Goal: Task Accomplishment & Management: Complete application form

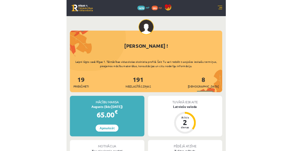
scroll to position [22, 0]
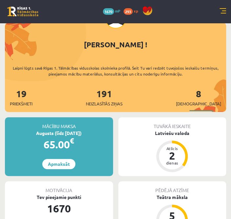
click at [226, 12] on div "10 Dāvanas 1670 mP 293 xp" at bounding box center [115, 11] width 231 height 23
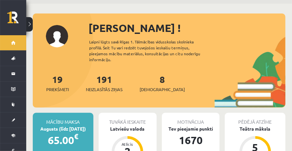
click at [86, 41] on div "Sveiks, Gabriels ! Laipni lūgts savā Rīgas 1. Tālmācības vidusskolas skolnieka …" at bounding box center [159, 63] width 253 height 87
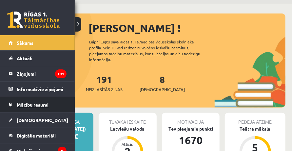
click at [32, 105] on span "Mācību resursi" at bounding box center [33, 104] width 32 height 6
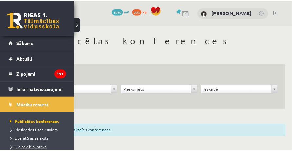
scroll to position [44, 0]
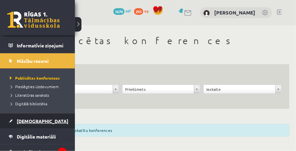
click at [32, 123] on link "[DEMOGRAPHIC_DATA]" at bounding box center [38, 120] width 58 height 15
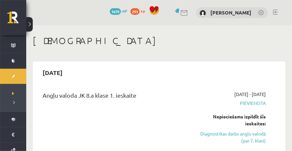
scroll to position [66, 0]
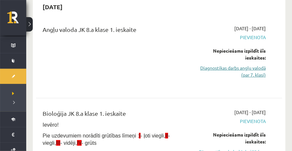
click at [230, 69] on link "Diagnostikas darbs angļu valodā (par 7. klasi)" at bounding box center [232, 71] width 68 height 14
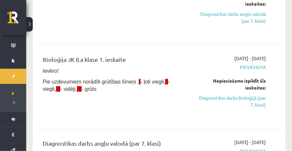
scroll to position [163, 0]
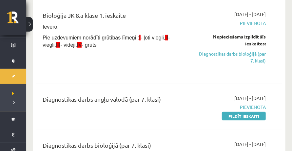
drag, startPoint x: 239, startPoint y: 112, endPoint x: 169, endPoint y: 18, distance: 117.7
click at [231, 112] on link "Pildīt ieskaiti" at bounding box center [244, 116] width 44 height 9
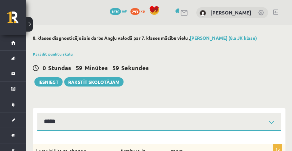
select select "**********"
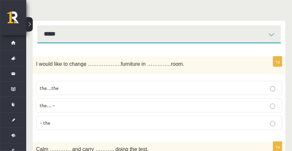
scroll to position [66, 0]
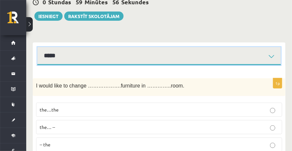
click at [78, 60] on select "**********" at bounding box center [159, 56] width 244 height 18
click at [115, 60] on select "**********" at bounding box center [159, 56] width 244 height 18
click at [103, 61] on select "**********" at bounding box center [159, 56] width 244 height 18
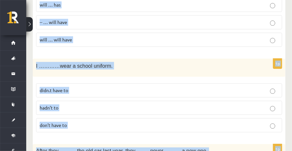
scroll to position [2447, 0]
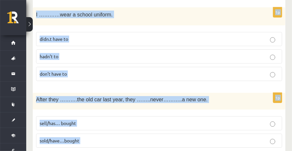
drag, startPoint x: 32, startPoint y: 79, endPoint x: 87, endPoint y: 128, distance: 73.0
copy form "I would like to change ……………….furniture in …………..room. the…the the… -- -- the 1…"
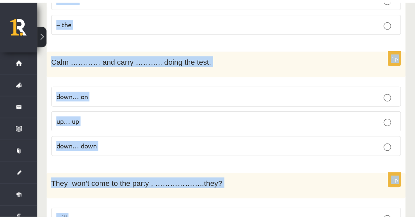
scroll to position [0, 0]
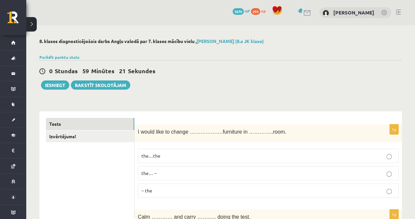
scroll to position [44, 0]
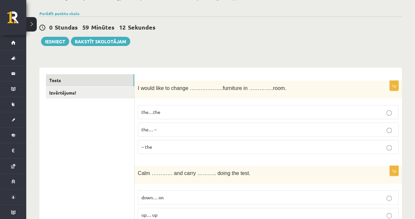
click at [162, 115] on label "the…the" at bounding box center [268, 112] width 261 height 14
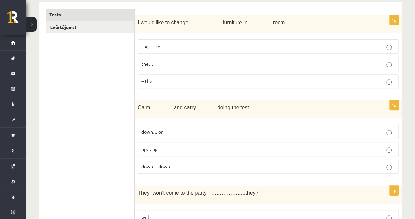
click at [160, 129] on span "down… on" at bounding box center [152, 132] width 22 height 6
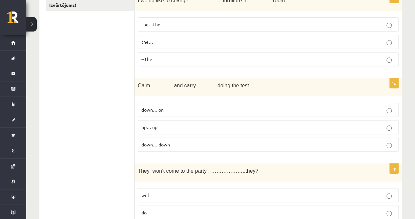
scroll to position [153, 0]
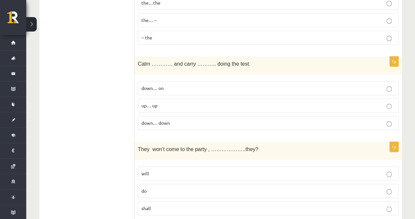
click at [153, 150] on label "will" at bounding box center [268, 173] width 261 height 14
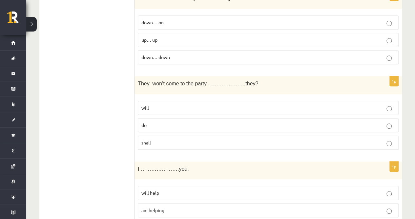
scroll to position [284, 0]
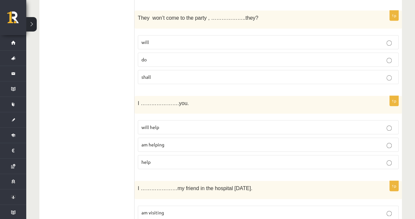
click at [172, 141] on p "am helping" at bounding box center [268, 144] width 254 height 7
click at [182, 124] on p "will help" at bounding box center [268, 127] width 254 height 7
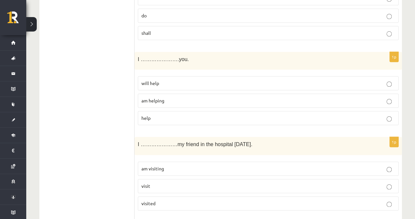
scroll to position [350, 0]
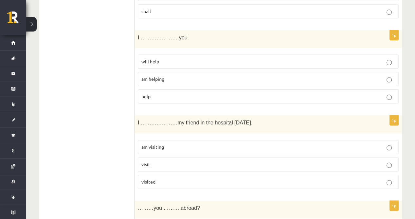
click at [178, 143] on p "am visiting" at bounding box center [268, 146] width 254 height 7
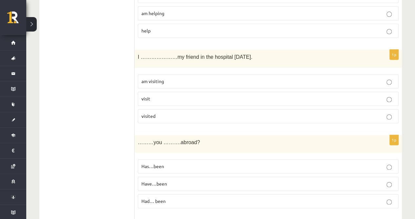
click at [169, 150] on label "Have…been" at bounding box center [268, 184] width 261 height 14
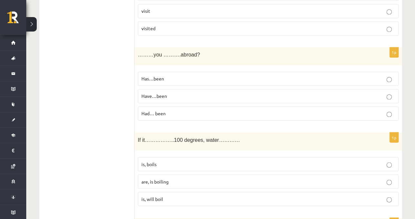
scroll to position [525, 0]
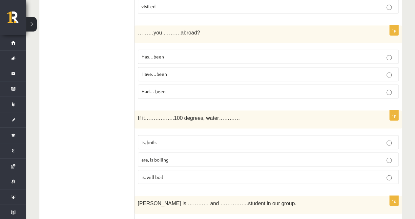
click at [175, 138] on p "is, boils" at bounding box center [268, 141] width 254 height 7
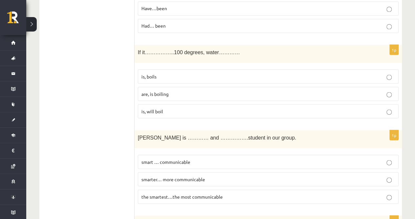
scroll to position [612, 0]
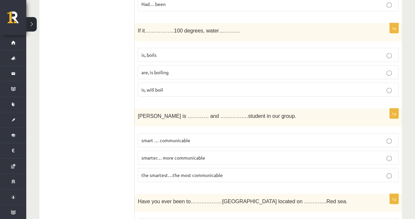
click at [196, 150] on span "smarter… more communicable" at bounding box center [173, 157] width 64 height 6
click at [206, 150] on label "the smartest…the most communicable" at bounding box center [268, 175] width 261 height 14
drag, startPoint x: 206, startPoint y: 163, endPoint x: 199, endPoint y: 167, distance: 8.3
click at [199, 150] on span "the smartest…the most communicable" at bounding box center [181, 175] width 81 height 6
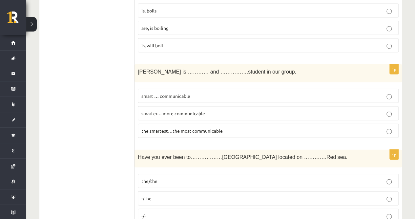
scroll to position [700, 0]
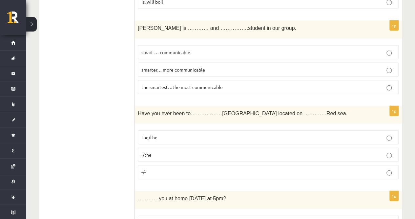
click at [171, 150] on p "-/the" at bounding box center [268, 154] width 254 height 7
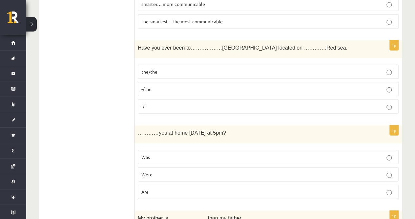
scroll to position [787, 0]
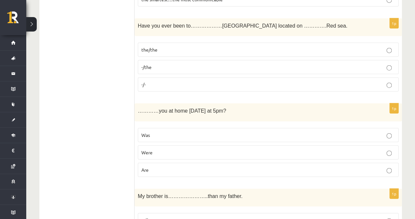
click at [164, 149] on p "Were" at bounding box center [268, 152] width 254 height 7
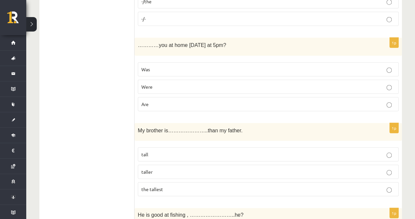
click at [170, 150] on label "taller" at bounding box center [268, 172] width 261 height 14
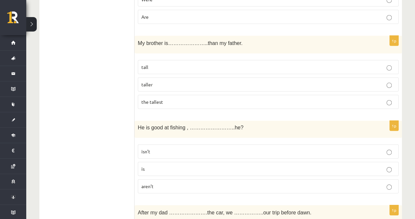
click at [162, 148] on p "isn’t" at bounding box center [268, 151] width 254 height 7
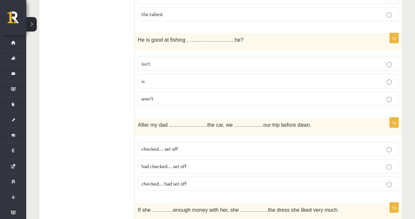
click at [170, 146] on span "checked… set off" at bounding box center [159, 149] width 37 height 6
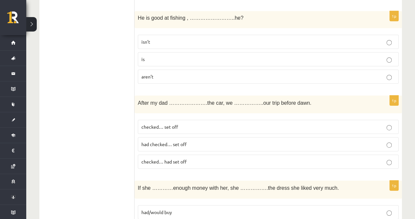
scroll to position [1071, 0]
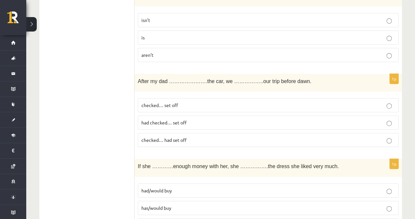
click at [161, 119] on p "had checked… set off" at bounding box center [268, 122] width 254 height 7
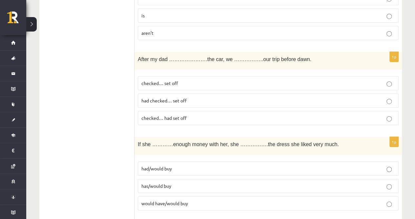
scroll to position [1137, 0]
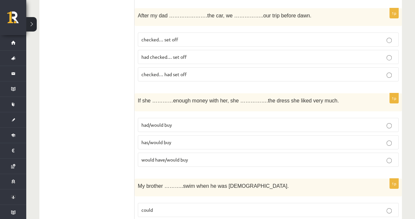
click at [180, 118] on label "had/would buy" at bounding box center [268, 125] width 261 height 14
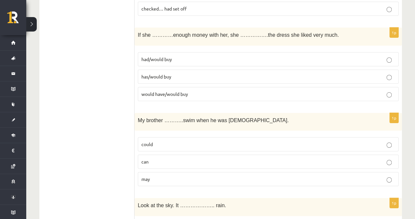
click at [169, 141] on p "could" at bounding box center [268, 144] width 254 height 7
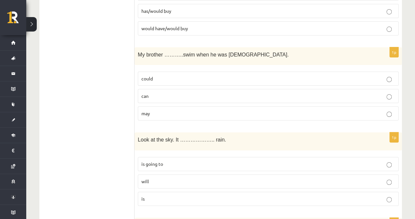
scroll to position [1290, 0]
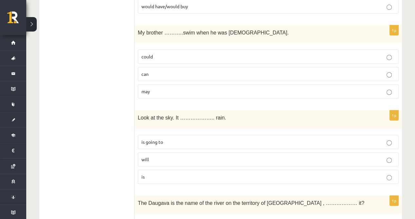
click at [164, 138] on p "is going to" at bounding box center [268, 141] width 254 height 7
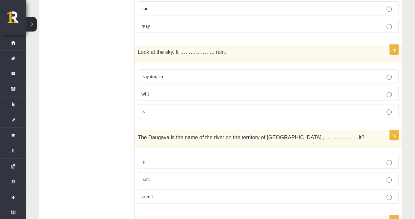
scroll to position [1400, 0]
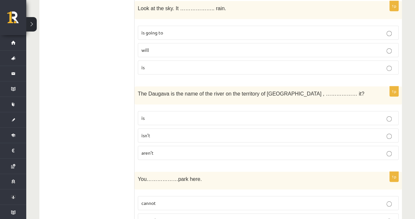
click at [168, 128] on label "isn’t" at bounding box center [268, 135] width 261 height 14
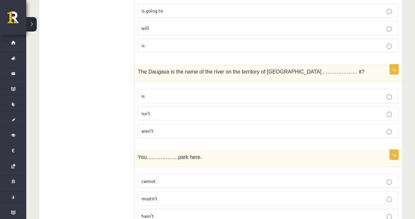
click at [163, 150] on label "mustn’t" at bounding box center [268, 198] width 261 height 14
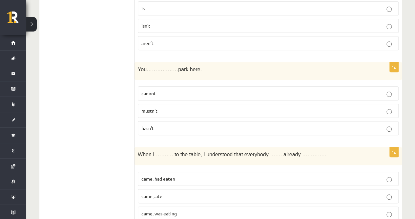
scroll to position [1575, 0]
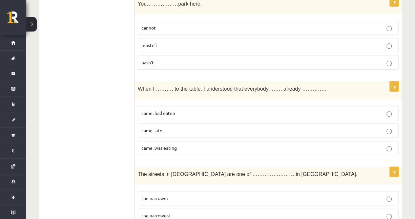
click at [170, 127] on p "came , ate" at bounding box center [268, 130] width 254 height 7
click at [173, 110] on span "came, had eaten" at bounding box center [158, 113] width 34 height 6
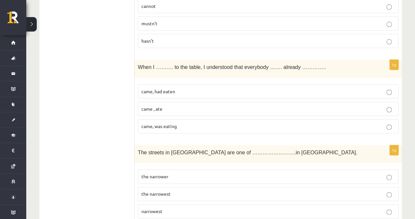
scroll to position [1618, 0]
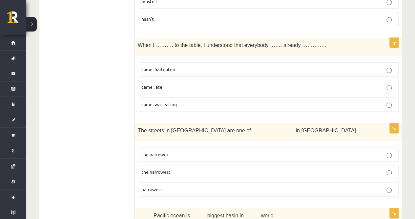
click at [168, 150] on span "the narrowest" at bounding box center [155, 172] width 29 height 6
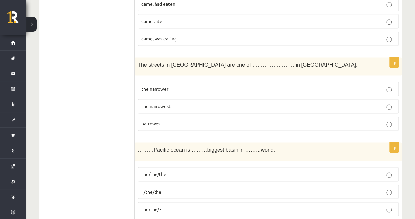
scroll to position [1706, 0]
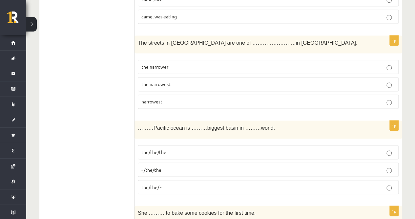
click at [164, 150] on p "- /the/the" at bounding box center [268, 169] width 254 height 7
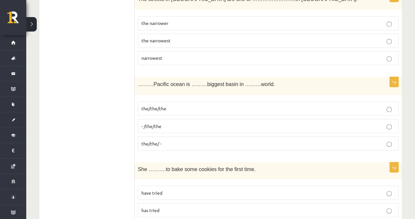
scroll to position [1793, 0]
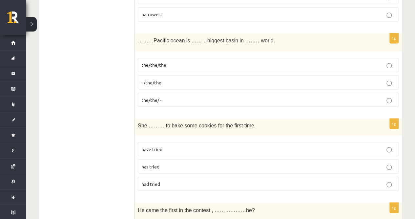
click at [172, 150] on p "has tried" at bounding box center [268, 166] width 254 height 7
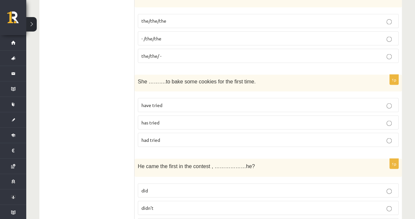
scroll to position [1881, 0]
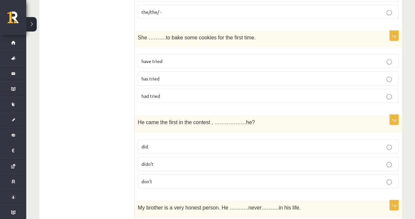
click at [168, 150] on p "didn’t" at bounding box center [268, 163] width 254 height 7
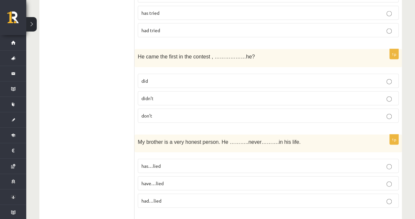
scroll to position [1968, 0]
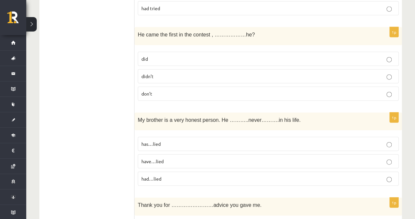
click at [161, 140] on p "has…lied" at bounding box center [268, 143] width 254 height 7
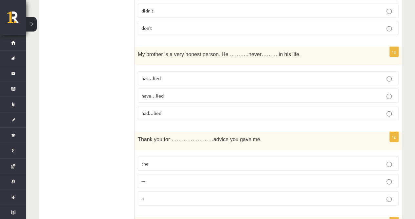
click at [154, 150] on p "the" at bounding box center [268, 163] width 254 height 7
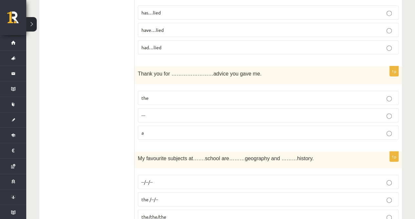
scroll to position [2121, 0]
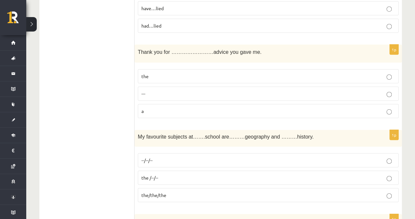
click at [173, 150] on p "the /--/--" at bounding box center [268, 177] width 254 height 7
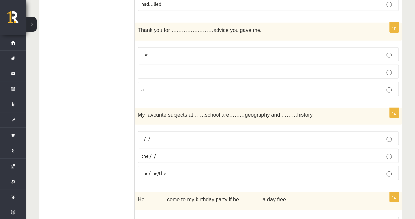
click at [169, 135] on p "--/--/--" at bounding box center [268, 138] width 254 height 7
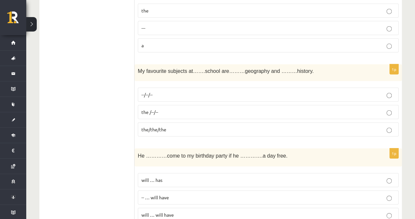
scroll to position [2209, 0]
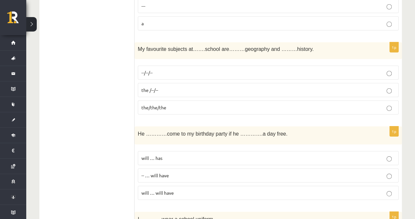
click at [174, 150] on p "will … has" at bounding box center [268, 158] width 254 height 7
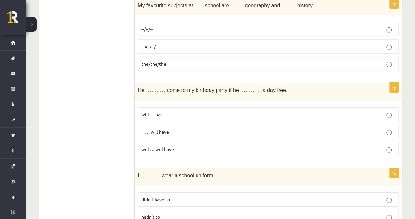
scroll to position [2297, 0]
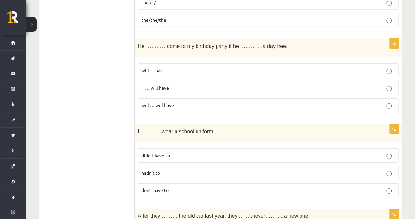
click at [190, 150] on p "didn.t have to" at bounding box center [268, 155] width 254 height 7
click at [168, 150] on label "don’t have to" at bounding box center [268, 190] width 261 height 14
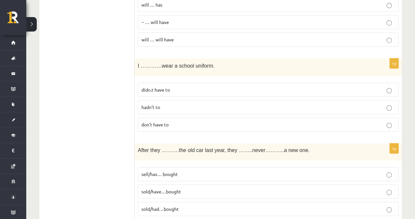
scroll to position [2363, 0]
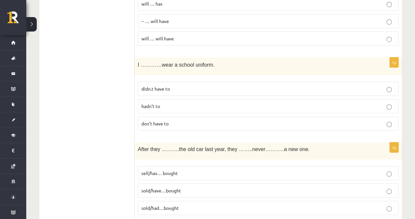
click at [193, 150] on p "sold/have…bought" at bounding box center [268, 190] width 254 height 7
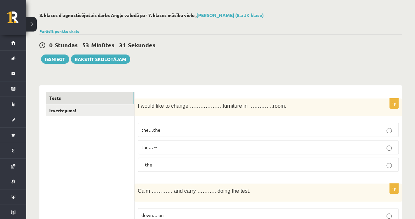
scroll to position [4, 0]
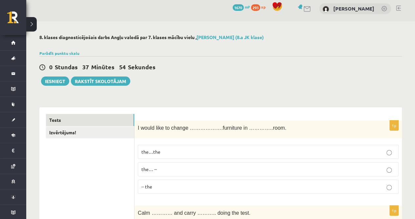
click at [257, 81] on div "0 Stundas 37 Minūtes 54 Sekundes Ieskaite saglabāta! Iesniegt Rakstīt skolotājam" at bounding box center [220, 71] width 363 height 30
click at [58, 82] on button "Iesniegt" at bounding box center [55, 80] width 28 height 9
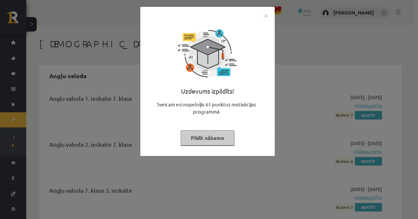
click at [202, 139] on button "Pildīt nākamo" at bounding box center [208, 137] width 54 height 15
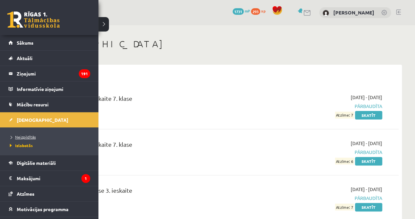
click at [24, 135] on span "Neizpildītās" at bounding box center [22, 136] width 28 height 5
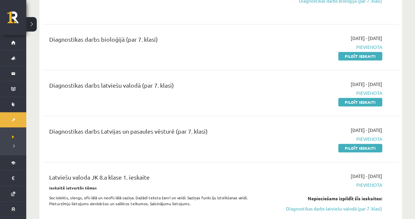
scroll to position [131, 0]
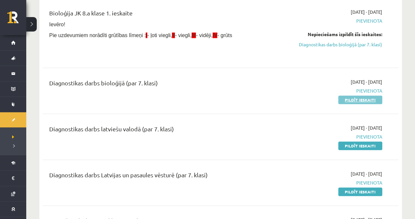
click at [344, 101] on link "Pildīt ieskaiti" at bounding box center [360, 99] width 44 height 9
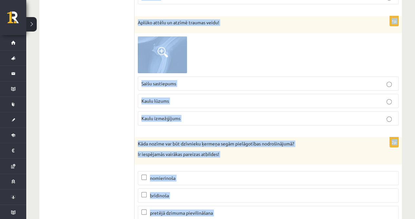
scroll to position [3650, 0]
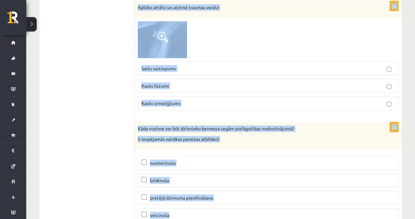
drag, startPoint x: 136, startPoint y: 37, endPoint x: 205, endPoint y: 220, distance: 195.3
copy form "Lore ipsumdolo sitam co ad elitsed doeiusmodtem In Ut 1l Etdol magnaaliqu en ad…"
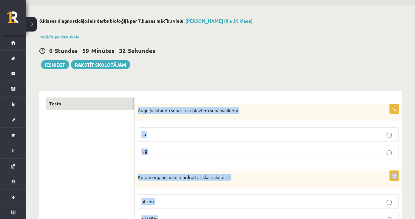
scroll to position [0, 0]
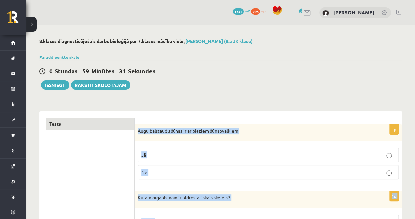
click at [178, 148] on label "Jā" at bounding box center [268, 155] width 261 height 14
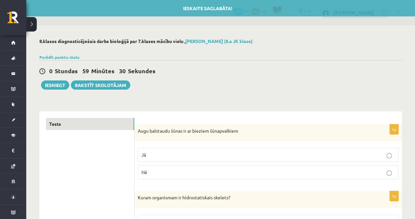
drag, startPoint x: 181, startPoint y: 156, endPoint x: 180, endPoint y: 152, distance: 4.0
click at [180, 156] on p "Jā" at bounding box center [268, 154] width 254 height 7
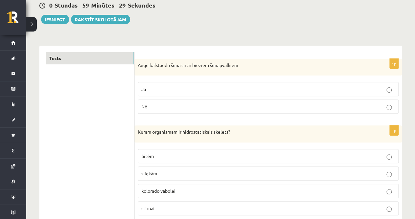
scroll to position [109, 0]
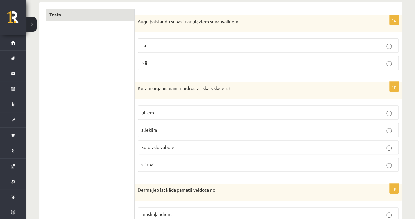
click at [168, 127] on p "sliekām" at bounding box center [268, 129] width 254 height 7
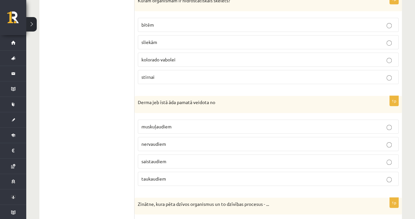
click at [157, 158] on p "saistaudiem" at bounding box center [268, 161] width 254 height 7
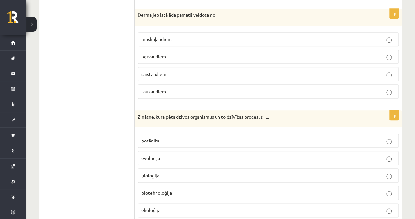
scroll to position [306, 0]
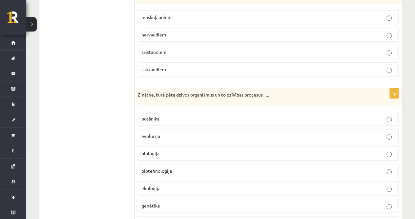
click at [162, 146] on label "bioloģija" at bounding box center [268, 153] width 261 height 14
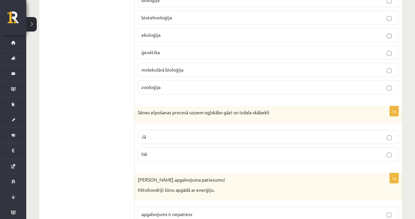
click at [154, 151] on p "Nē" at bounding box center [268, 154] width 254 height 7
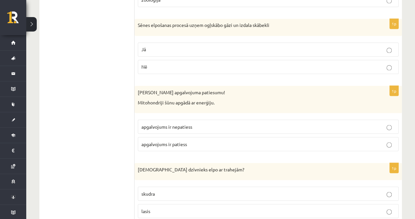
click at [183, 137] on label "apgalvojums ir patiess" at bounding box center [268, 144] width 261 height 14
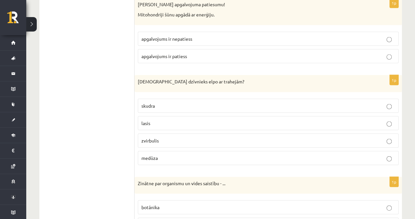
click at [157, 102] on p "skudra" at bounding box center [268, 105] width 254 height 7
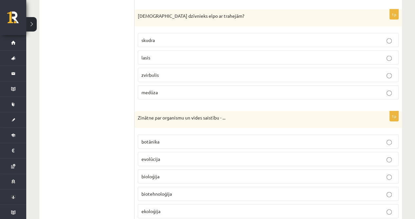
scroll to position [743, 0]
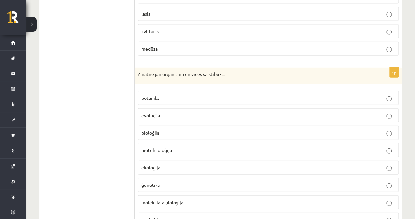
click at [159, 164] on span "ekoloģija" at bounding box center [150, 167] width 19 height 6
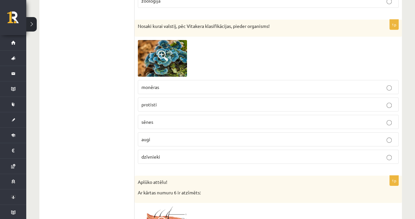
scroll to position [940, 0]
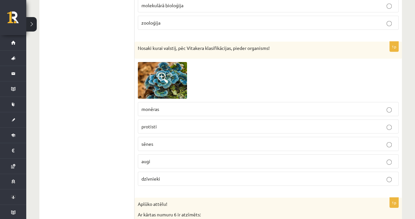
click at [154, 80] on img at bounding box center [162, 80] width 49 height 37
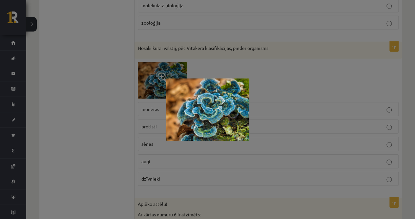
click at [104, 115] on div at bounding box center [207, 109] width 415 height 219
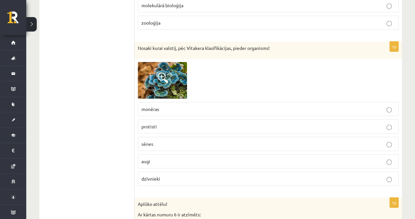
click at [180, 106] on p "monēras" at bounding box center [268, 109] width 254 height 7
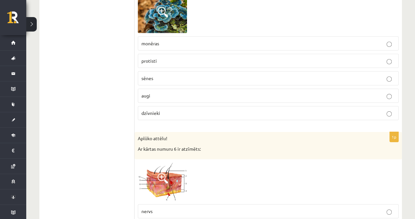
scroll to position [1050, 0]
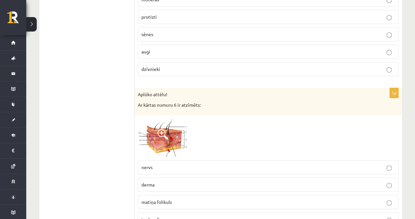
click at [147, 125] on img at bounding box center [162, 137] width 49 height 38
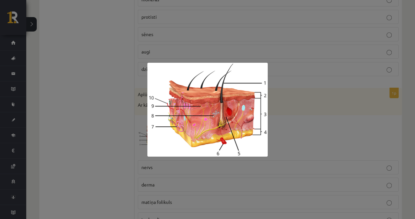
click at [107, 123] on div at bounding box center [207, 109] width 415 height 219
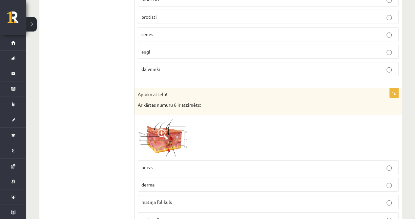
click at [163, 129] on span at bounding box center [162, 134] width 10 height 10
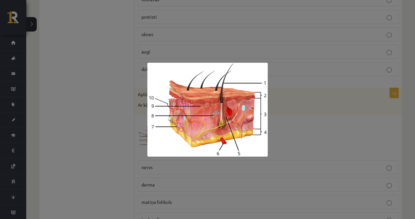
click at [128, 127] on div at bounding box center [207, 109] width 415 height 219
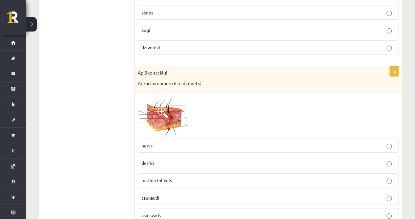
scroll to position [1093, 0]
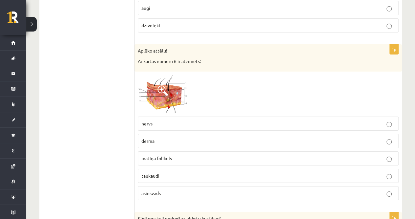
click at [152, 173] on span "taukaudi" at bounding box center [150, 176] width 18 height 6
click at [162, 93] on img at bounding box center [162, 94] width 49 height 38
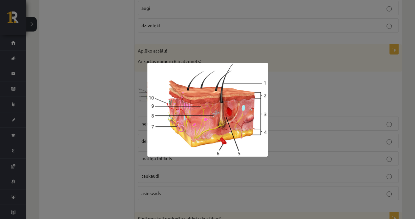
click at [294, 140] on div at bounding box center [207, 109] width 415 height 219
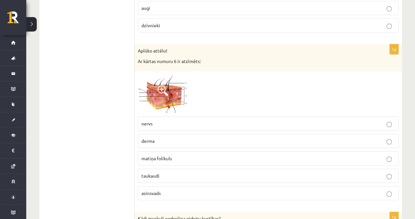
click at [164, 96] on img at bounding box center [162, 94] width 49 height 38
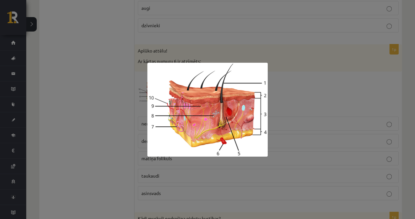
click at [285, 109] on div at bounding box center [207, 109] width 415 height 219
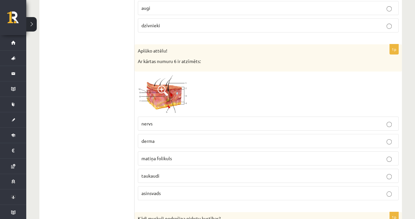
click at [184, 155] on p "matiņa folikuls" at bounding box center [268, 158] width 254 height 7
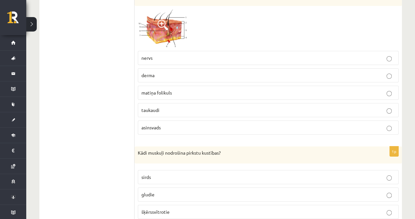
scroll to position [1181, 0]
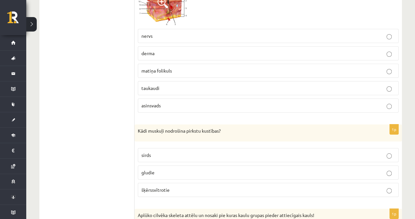
click at [180, 183] on label "šķērssvītrotie" at bounding box center [268, 190] width 261 height 14
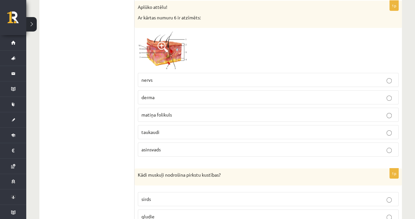
click at [159, 142] on label "asinsvads" at bounding box center [268, 149] width 261 height 14
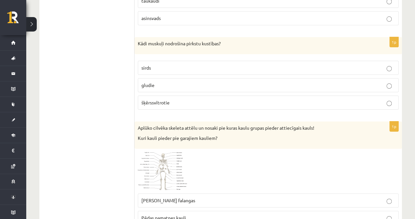
scroll to position [1312, 0]
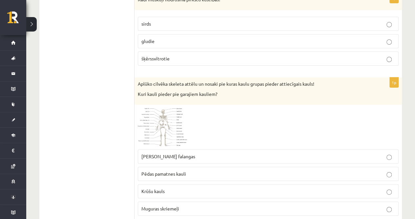
click at [178, 153] on span "Rokas pirkstu falangas" at bounding box center [168, 156] width 54 height 6
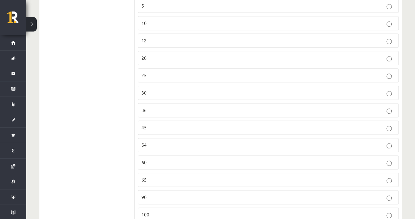
scroll to position [1596, 0]
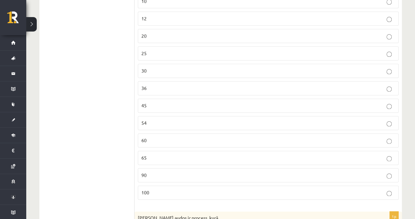
click at [156, 189] on p "100" at bounding box center [268, 192] width 254 height 7
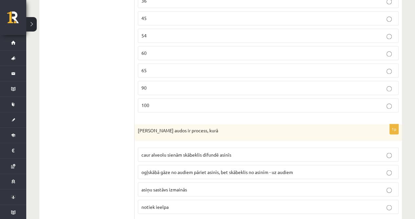
scroll to position [1750, 0]
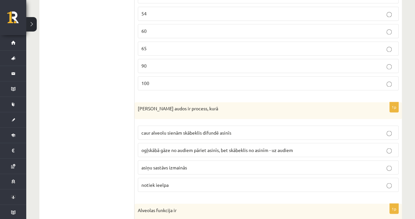
click at [168, 181] on p "notiek ieelpa" at bounding box center [268, 184] width 254 height 7
click at [192, 129] on span "caur alveolu sienām skābeklis difundē asinīs" at bounding box center [186, 132] width 90 height 6
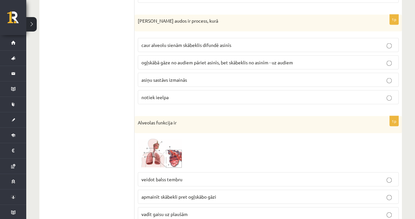
scroll to position [1881, 0]
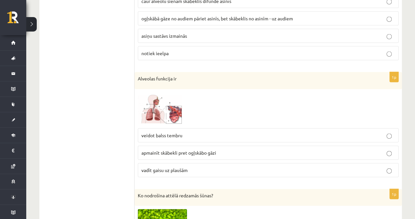
click at [165, 106] on img at bounding box center [162, 109] width 49 height 32
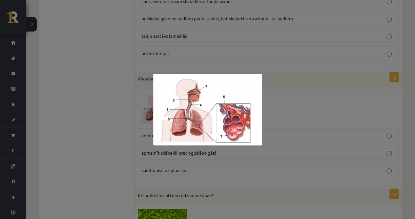
click at [123, 127] on div at bounding box center [207, 109] width 415 height 219
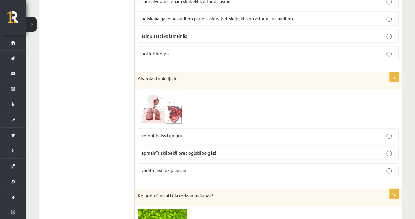
click at [170, 99] on img at bounding box center [162, 109] width 49 height 32
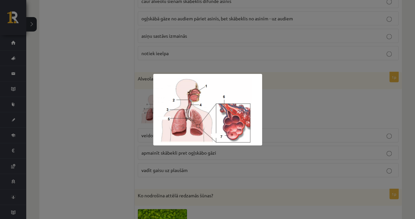
click at [140, 136] on div at bounding box center [207, 109] width 415 height 219
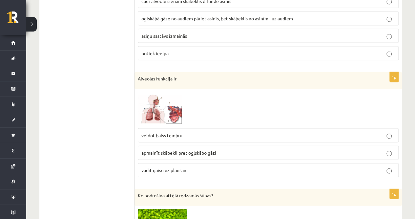
click at [178, 150] on span "apmainīt skābekli pret ogļskābo gāzi" at bounding box center [178, 153] width 75 height 6
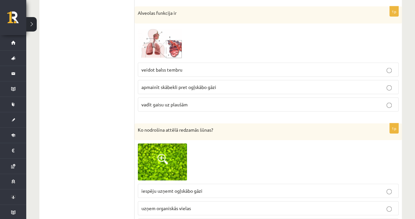
scroll to position [1968, 0]
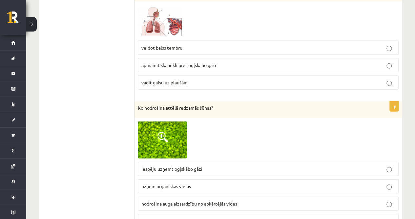
click at [152, 129] on img at bounding box center [162, 139] width 49 height 37
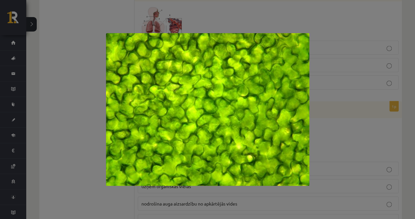
click at [87, 141] on div at bounding box center [207, 109] width 415 height 219
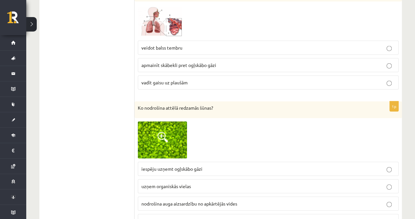
click at [159, 131] on img at bounding box center [162, 139] width 49 height 37
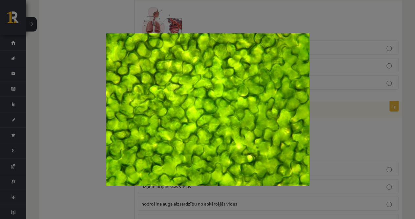
click at [87, 140] on div at bounding box center [207, 109] width 415 height 219
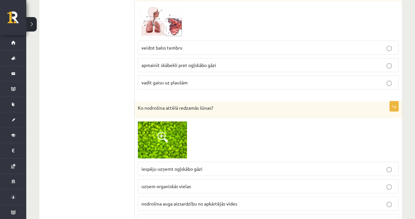
scroll to position [1990, 0]
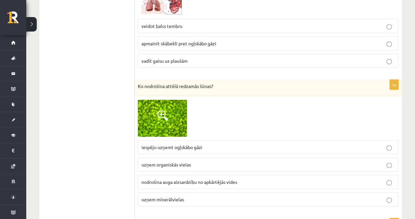
click at [194, 196] on p "uzņem minerālvielas" at bounding box center [268, 199] width 254 height 7
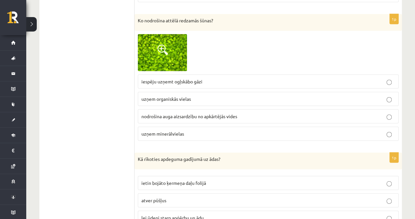
scroll to position [2078, 0]
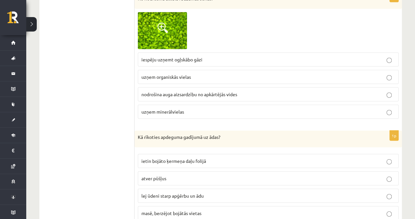
click at [180, 158] on span "ietin bojāto ķermeņa daļu folijā" at bounding box center [173, 161] width 65 height 6
click at [188, 192] on p "lej ūdeni starp apģērbu un ādu" at bounding box center [268, 195] width 254 height 7
click at [160, 175] on p "atver pūšļus" at bounding box center [268, 178] width 254 height 7
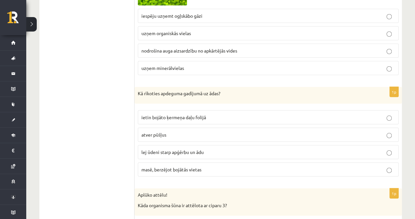
scroll to position [2143, 0]
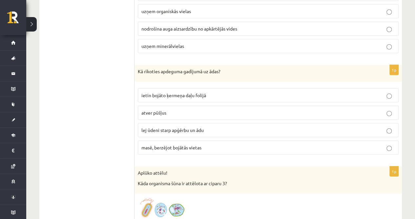
click at [161, 127] on p "lej ūdeni starp apģērbu un ādu" at bounding box center [268, 130] width 254 height 7
click at [167, 109] on p "atver pūšļus" at bounding box center [268, 112] width 254 height 7
click at [170, 197] on img at bounding box center [162, 210] width 49 height 26
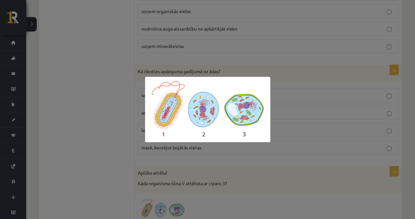
click at [135, 151] on div at bounding box center [207, 109] width 415 height 219
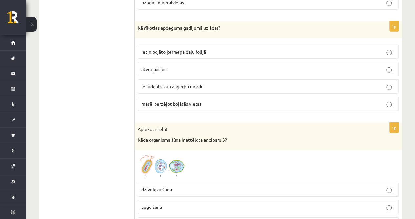
scroll to position [2209, 0]
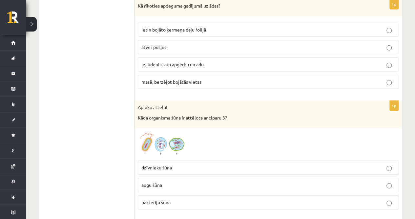
click at [180, 131] on img at bounding box center [162, 144] width 49 height 26
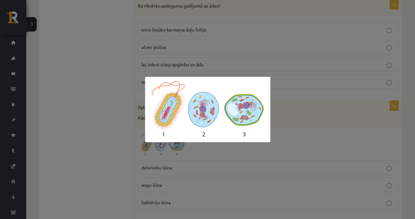
click at [134, 134] on div at bounding box center [207, 109] width 415 height 219
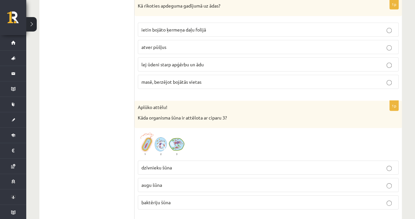
click at [172, 181] on p "augu šūna" at bounding box center [268, 184] width 254 height 7
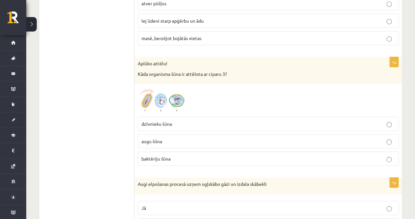
scroll to position [2297, 0]
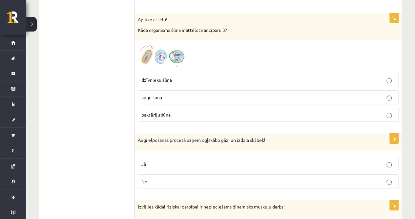
click at [161, 160] on p "Jā" at bounding box center [268, 163] width 254 height 7
click at [155, 178] on p "Nē" at bounding box center [268, 181] width 254 height 7
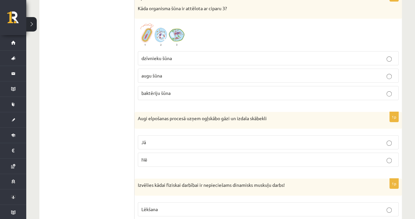
click at [164, 202] on label "Lēkšana" at bounding box center [268, 209] width 261 height 14
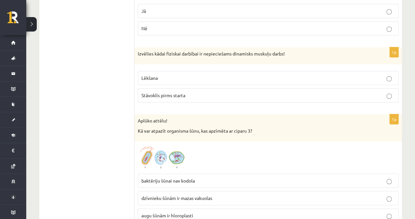
scroll to position [2471, 0]
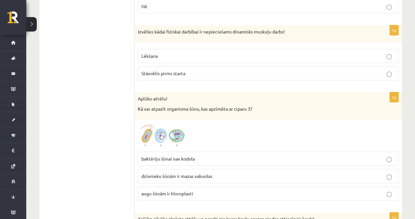
click at [166, 125] on img at bounding box center [162, 136] width 49 height 26
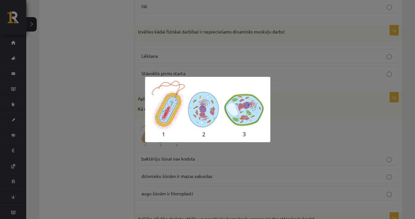
click at [132, 127] on div at bounding box center [207, 109] width 415 height 219
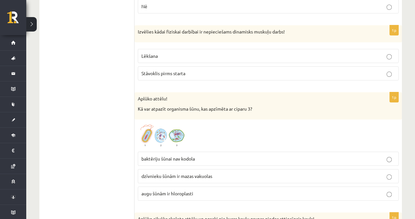
click at [178, 123] on img at bounding box center [162, 136] width 49 height 26
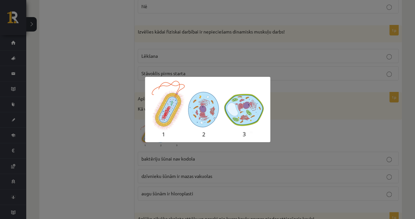
click at [141, 129] on div at bounding box center [207, 109] width 415 height 219
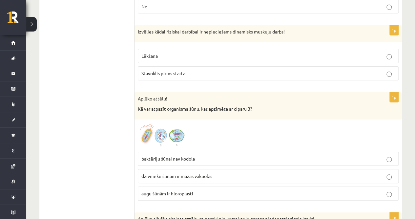
click at [181, 123] on img at bounding box center [162, 136] width 49 height 26
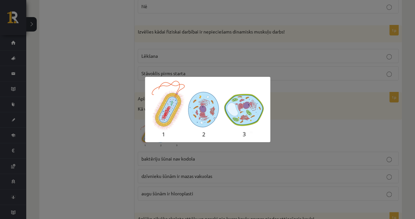
click at [148, 113] on img at bounding box center [207, 109] width 125 height 65
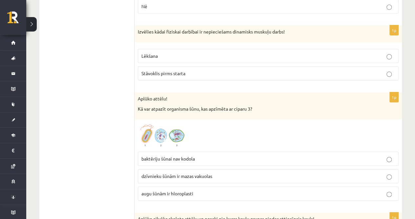
click at [183, 186] on label "augu šūnām ir hloroplasti" at bounding box center [268, 193] width 261 height 14
click at [160, 133] on span at bounding box center [162, 138] width 10 height 10
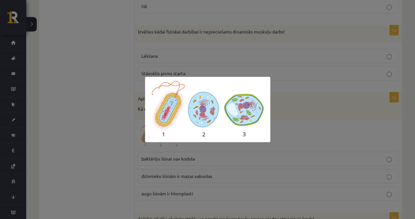
click at [129, 127] on div at bounding box center [207, 109] width 415 height 219
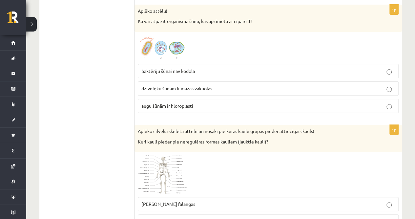
scroll to position [2603, 0]
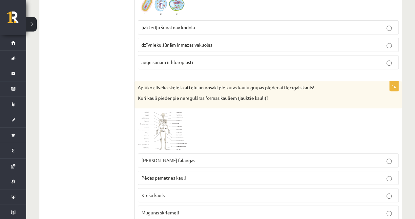
click at [147, 124] on img at bounding box center [162, 131] width 49 height 38
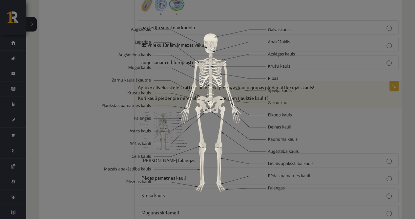
click at [101, 134] on div at bounding box center [207, 109] width 415 height 219
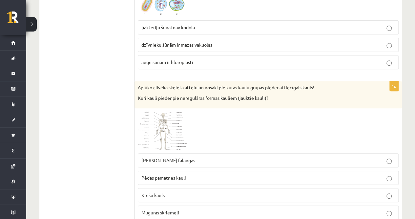
click at [168, 112] on img at bounding box center [162, 131] width 49 height 38
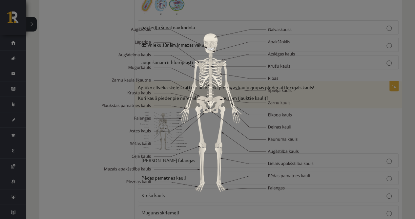
click at [88, 114] on div at bounding box center [207, 109] width 415 height 219
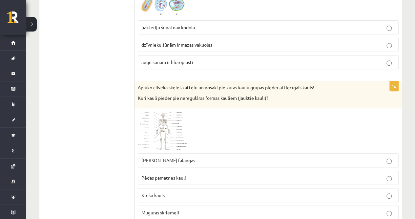
click at [155, 205] on label "Muguras skriemeļi" at bounding box center [268, 212] width 261 height 14
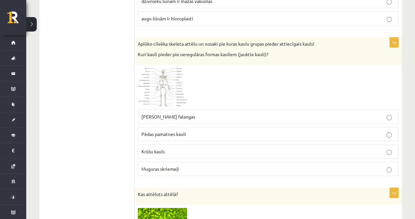
scroll to position [2734, 0]
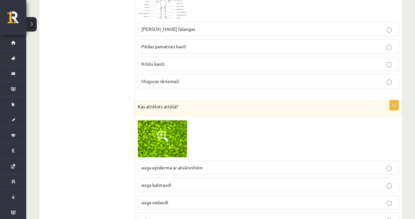
click at [192, 164] on span "auga epiderma ar atvārsnītēm" at bounding box center [171, 167] width 61 height 6
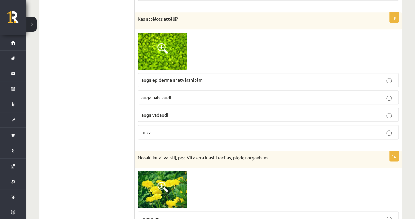
scroll to position [2865, 0]
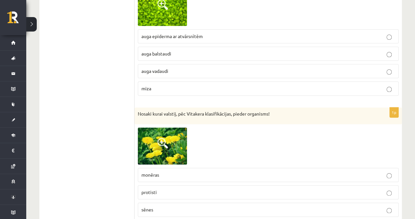
click at [165, 138] on span at bounding box center [162, 143] width 10 height 10
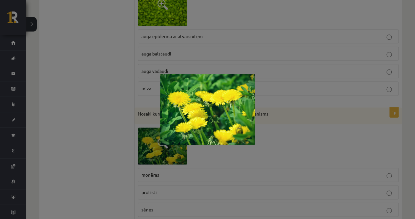
click at [120, 125] on div at bounding box center [207, 109] width 415 height 219
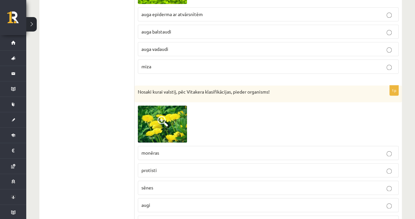
scroll to position [2909, 0]
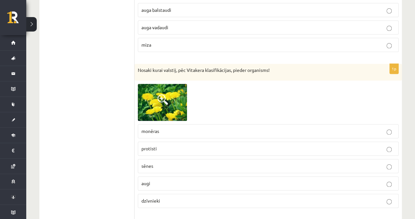
click at [157, 180] on p "augi" at bounding box center [268, 183] width 254 height 7
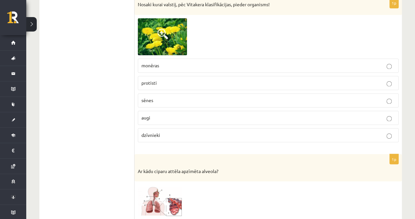
scroll to position [2996, 0]
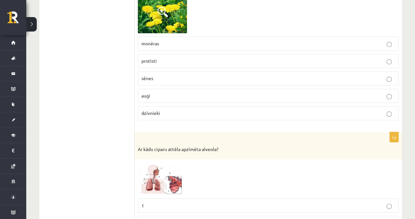
click at [159, 173] on span at bounding box center [162, 178] width 10 height 10
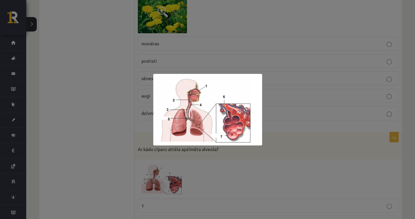
click at [124, 151] on div at bounding box center [207, 109] width 415 height 219
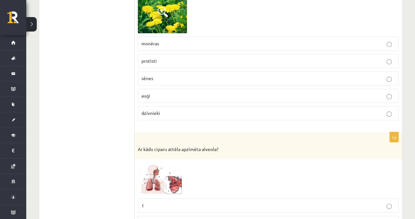
scroll to position [3018, 0]
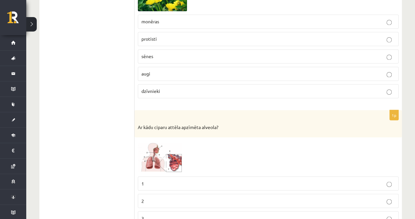
click at [153, 145] on img at bounding box center [162, 156] width 49 height 32
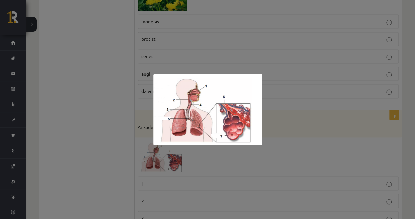
click at [128, 145] on div at bounding box center [207, 109] width 415 height 219
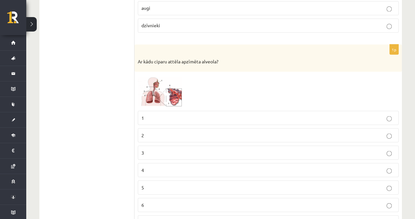
click at [151, 218] on p "7" at bounding box center [268, 221] width 254 height 7
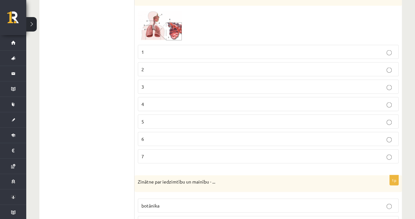
scroll to position [3193, 0]
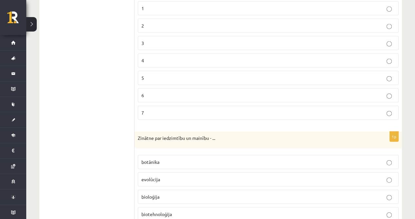
click at [171, 176] on p "evolūcija" at bounding box center [268, 179] width 254 height 7
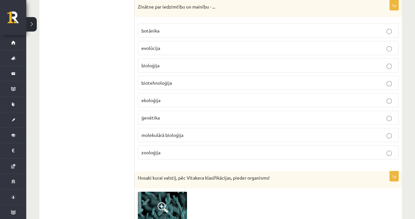
scroll to position [3368, 0]
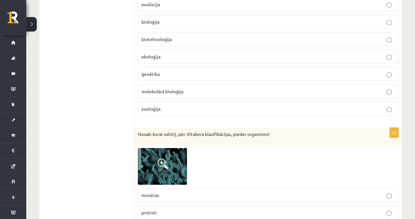
click at [177, 150] on img at bounding box center [162, 166] width 49 height 37
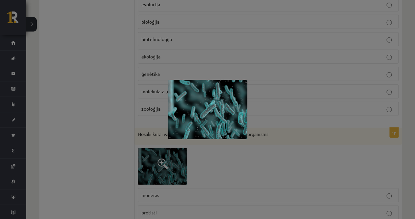
click at [136, 146] on div at bounding box center [207, 109] width 415 height 219
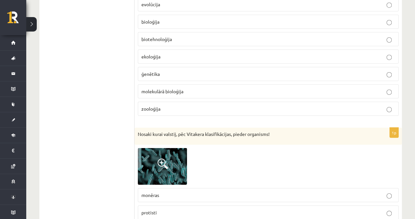
scroll to position [3390, 0]
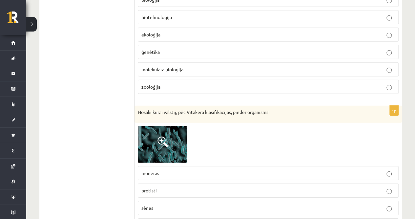
click at [163, 166] on label "monēras" at bounding box center [268, 173] width 261 height 14
click at [162, 187] on p "protisti" at bounding box center [268, 190] width 254 height 7
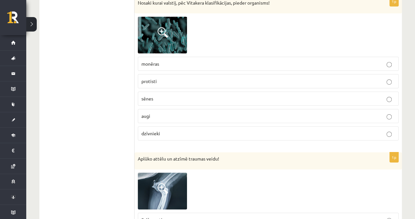
scroll to position [3543, 0]
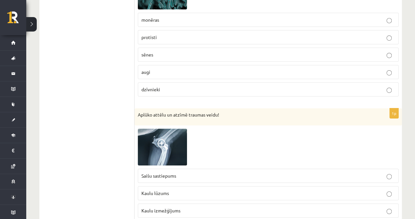
click at [145, 132] on img at bounding box center [162, 147] width 49 height 37
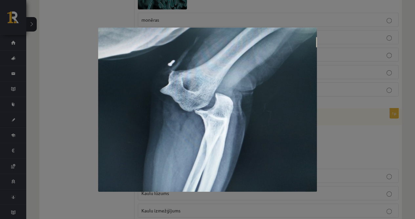
click at [88, 139] on div at bounding box center [207, 109] width 415 height 219
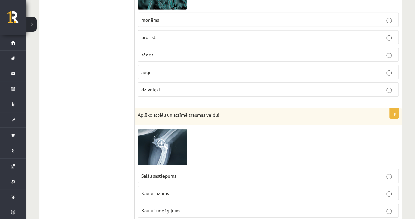
click at [143, 190] on span "Kaulu lūzums" at bounding box center [155, 193] width 28 height 6
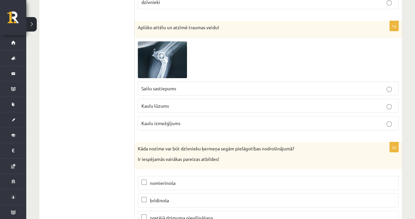
scroll to position [3650, 0]
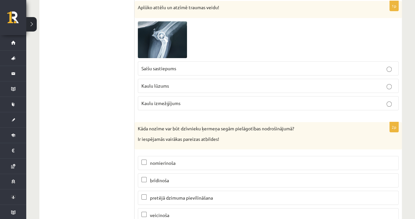
click at [183, 100] on p "Kaulu izmežģījums" at bounding box center [268, 103] width 254 height 7
click at [174, 21] on img at bounding box center [162, 39] width 49 height 37
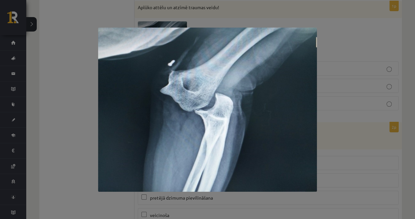
click at [61, 50] on div at bounding box center [207, 109] width 415 height 219
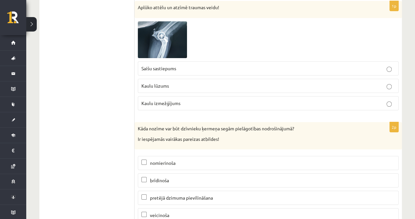
click at [157, 156] on label "nomierinoša" at bounding box center [268, 163] width 261 height 14
click at [157, 173] on label "brīdinoša" at bounding box center [268, 180] width 261 height 14
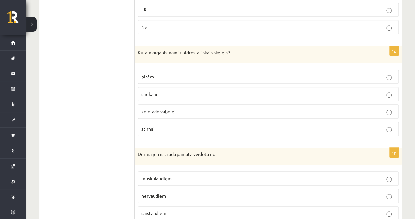
scroll to position [0, 0]
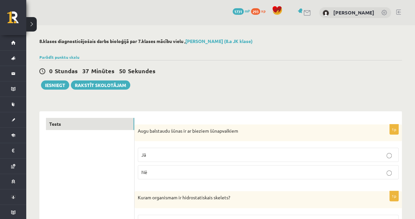
click at [64, 78] on div "0 Stundas 37 Minūtes 50 Sekundes Ieskaite saglabāta! Iesniegt Rakstīt skolotājam" at bounding box center [220, 75] width 363 height 30
click at [61, 82] on button "Iesniegt" at bounding box center [55, 84] width 28 height 9
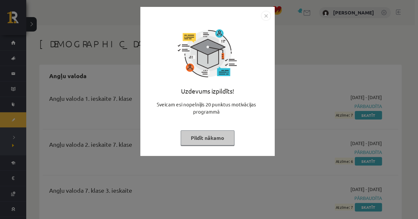
click at [219, 133] on button "Pildīt nākamo" at bounding box center [208, 137] width 54 height 15
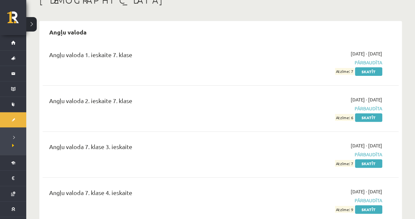
scroll to position [87, 0]
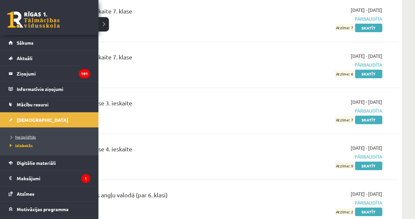
click at [16, 135] on span "Neizpildītās" at bounding box center [22, 136] width 28 height 5
